Goal: Task Accomplishment & Management: Manage account settings

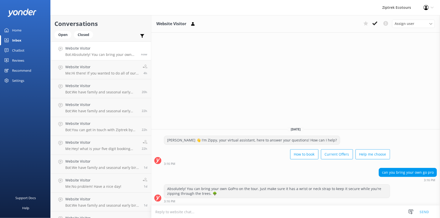
click at [25, 61] on link "Reviews" at bounding box center [25, 60] width 50 height 10
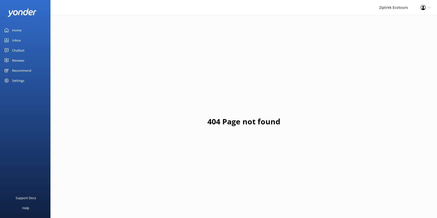
click at [24, 38] on link "Inbox" at bounding box center [25, 40] width 50 height 10
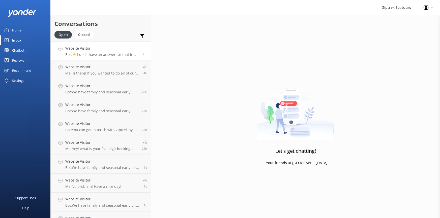
click at [104, 52] on div "Website Visitor Bot: ⚡ I don't have an answer for that in my knowledge base. Pl…" at bounding box center [102, 51] width 74 height 11
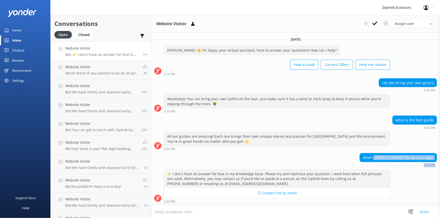
drag, startPoint x: 412, startPoint y: 161, endPoint x: 440, endPoint y: 165, distance: 28.1
click at [436, 165] on div "what's jess like as a manager 3:33 PM" at bounding box center [295, 160] width 289 height 14
click at [424, 176] on div "⚡ I don't have an answer for that in my knowledge base. Please try and rephrase…" at bounding box center [295, 187] width 289 height 34
